Goal: Information Seeking & Learning: Learn about a topic

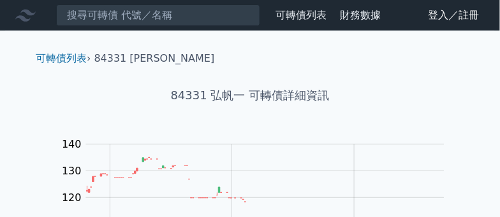
click at [310, 15] on link "可轉債列表" at bounding box center [300, 15] width 51 height 12
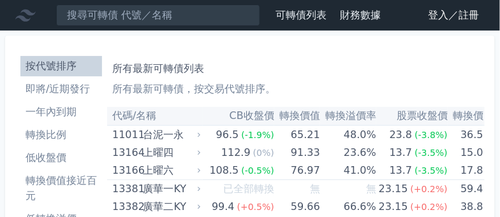
click at [72, 89] on li "即將/近期發行" at bounding box center [61, 89] width 82 height 15
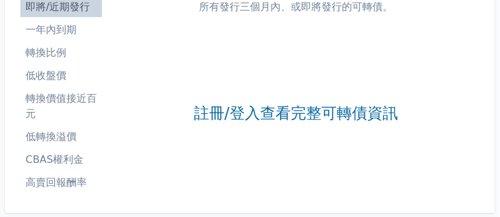
scroll to position [83, 0]
click at [58, 180] on li "高賣回報酬率" at bounding box center [61, 182] width 82 height 15
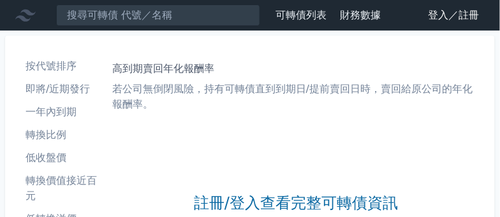
click at [435, 14] on link "登入／註冊" at bounding box center [453, 15] width 71 height 20
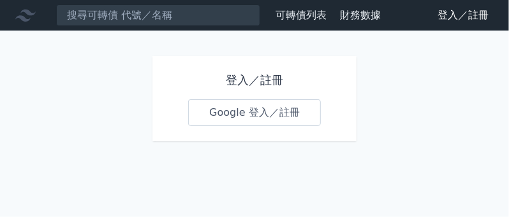
click at [254, 109] on link "Google 登入／註冊" at bounding box center [254, 112] width 133 height 27
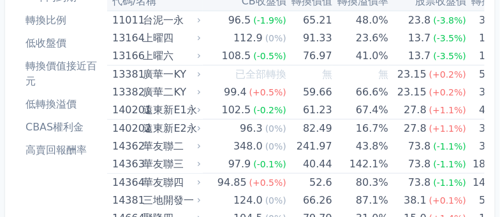
scroll to position [116, 0]
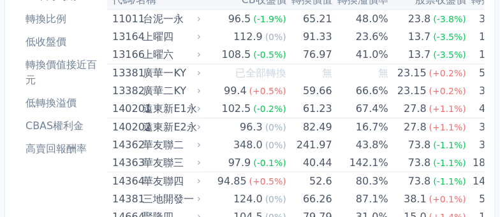
click at [58, 131] on li "CBAS權利金" at bounding box center [61, 126] width 82 height 15
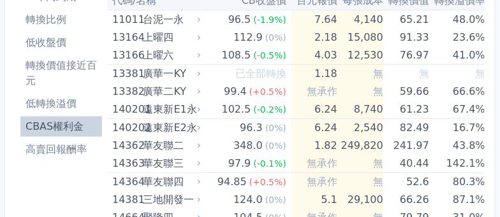
scroll to position [116, 0]
click at [62, 101] on li "低轉換溢價" at bounding box center [61, 103] width 82 height 15
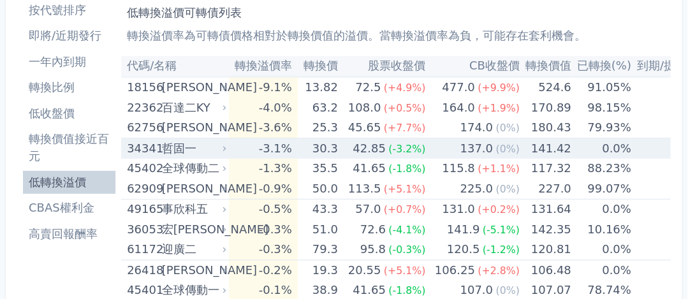
scroll to position [57, 0]
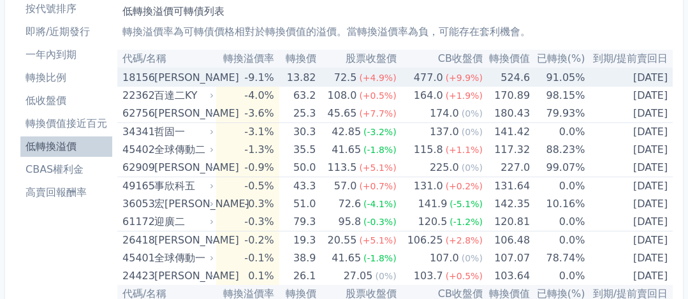
click at [179, 79] on div "[PERSON_NAME]" at bounding box center [182, 78] width 57 height 18
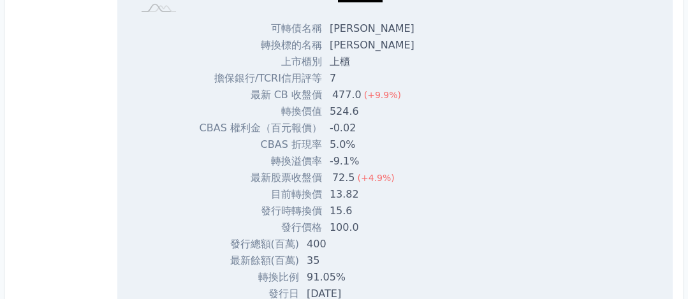
scroll to position [319, 0]
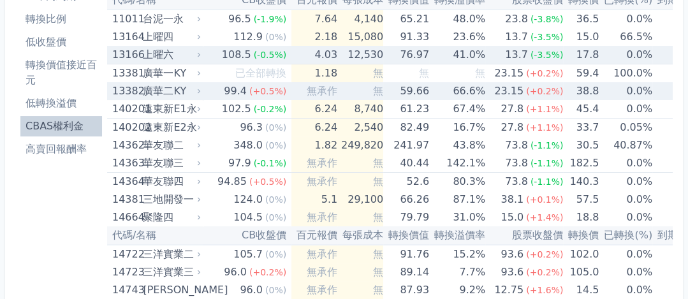
scroll to position [36, 0]
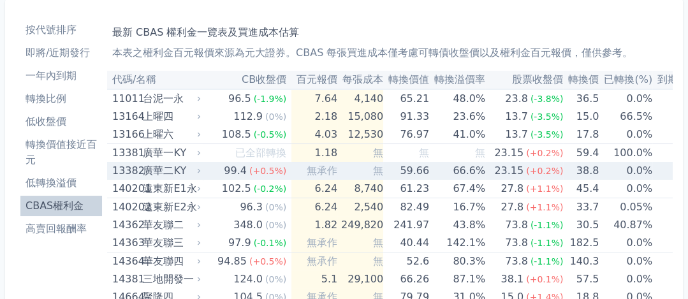
click at [59, 177] on li "低轉換溢價" at bounding box center [61, 182] width 82 height 15
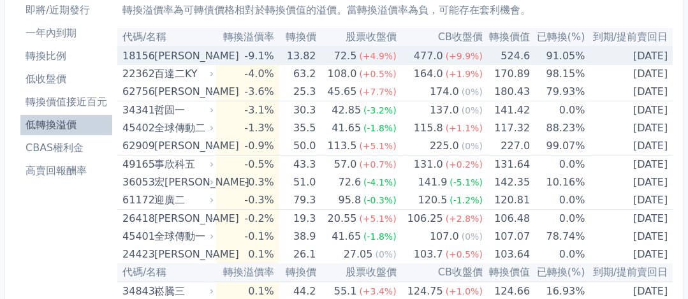
scroll to position [80, 0]
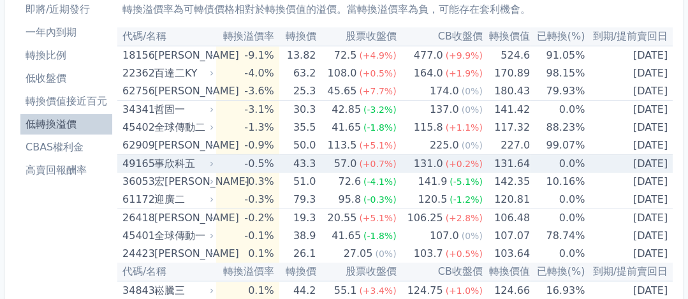
click at [414, 168] on div "131.0" at bounding box center [428, 164] width 34 height 18
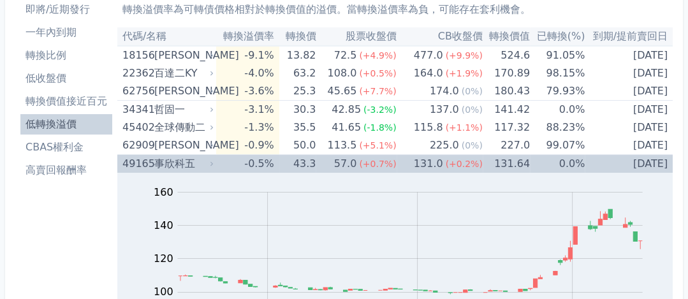
click at [414, 168] on div "131.0" at bounding box center [428, 164] width 34 height 18
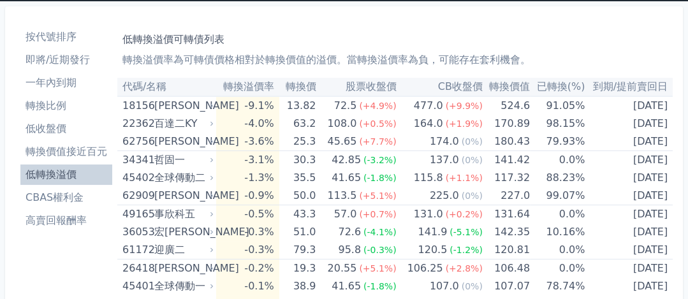
scroll to position [0, 0]
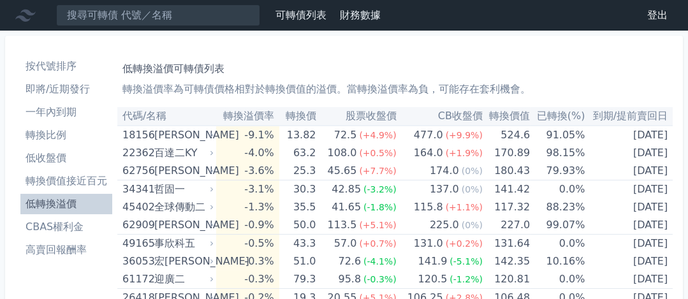
click at [64, 182] on li "轉換價值接近百元" at bounding box center [66, 180] width 92 height 15
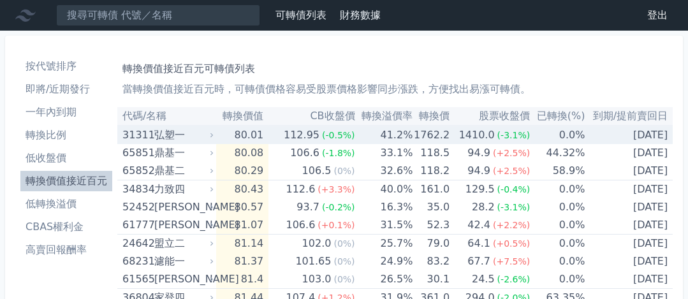
click at [245, 131] on td "80.01" at bounding box center [242, 135] width 53 height 18
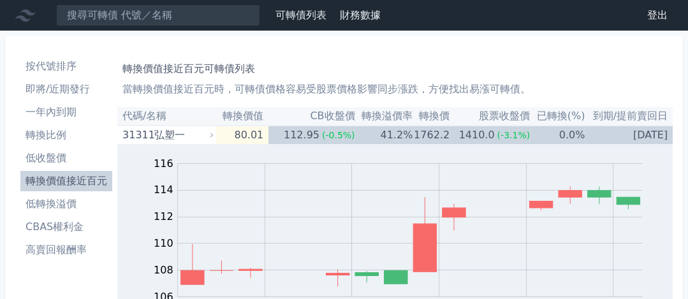
click at [94, 176] on li "轉換價值接近百元" at bounding box center [66, 180] width 92 height 15
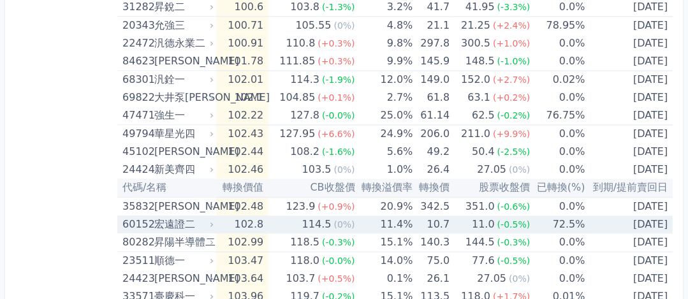
scroll to position [1976, 0]
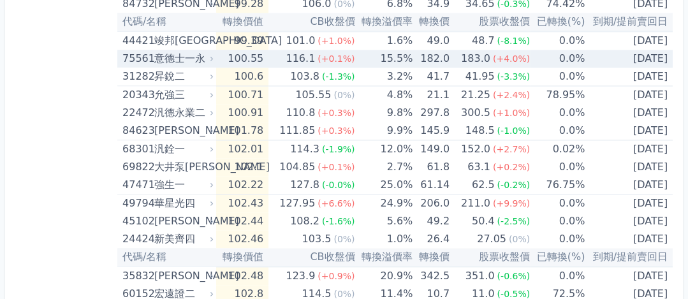
click at [246, 53] on td "100.55" at bounding box center [242, 59] width 53 height 18
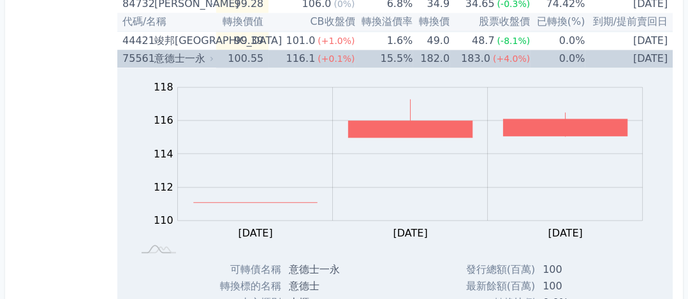
click at [246, 53] on td "100.55" at bounding box center [242, 59] width 53 height 18
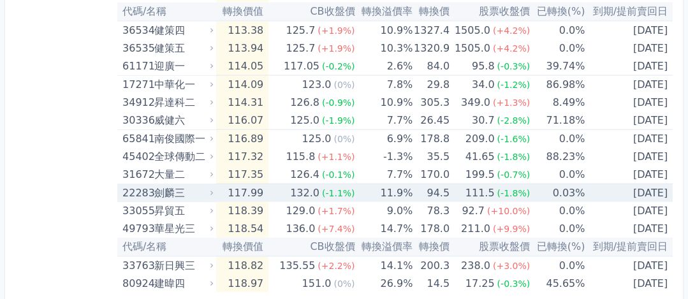
scroll to position [2694, 0]
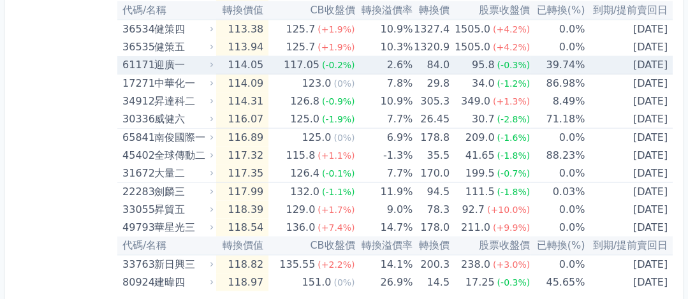
click at [155, 58] on div "迎廣一" at bounding box center [182, 65] width 57 height 18
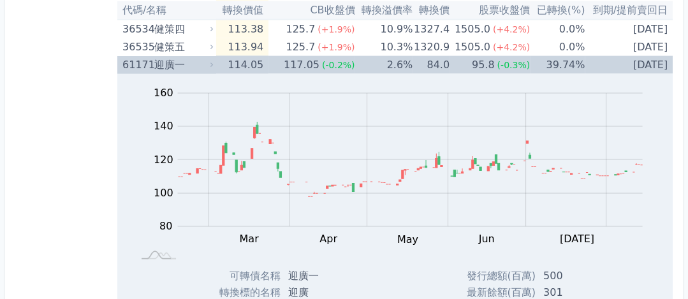
click at [203, 56] on div "迎廣一" at bounding box center [182, 65] width 57 height 18
